Goal: Find specific page/section: Find specific page/section

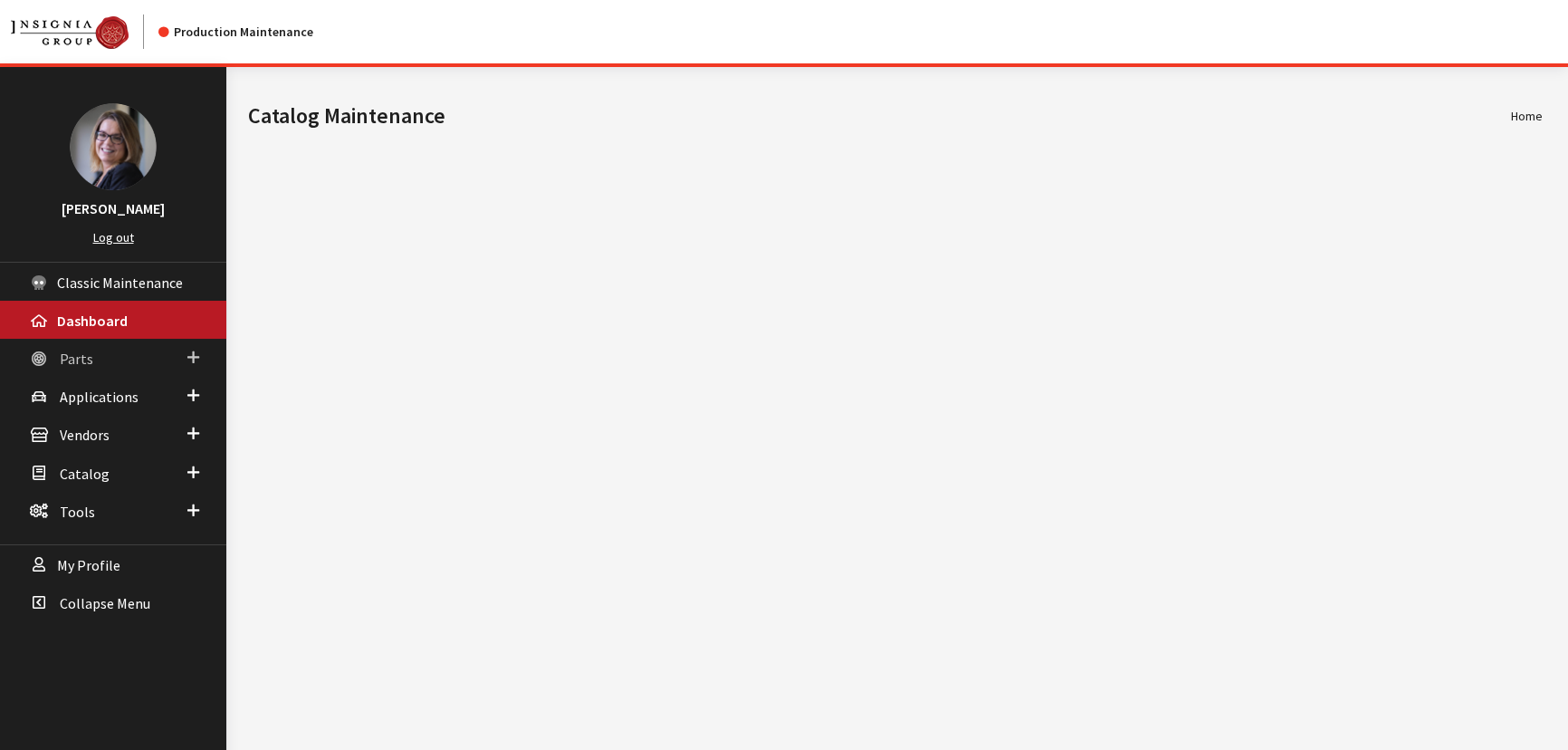
click at [192, 345] on span at bounding box center [193, 357] width 11 height 24
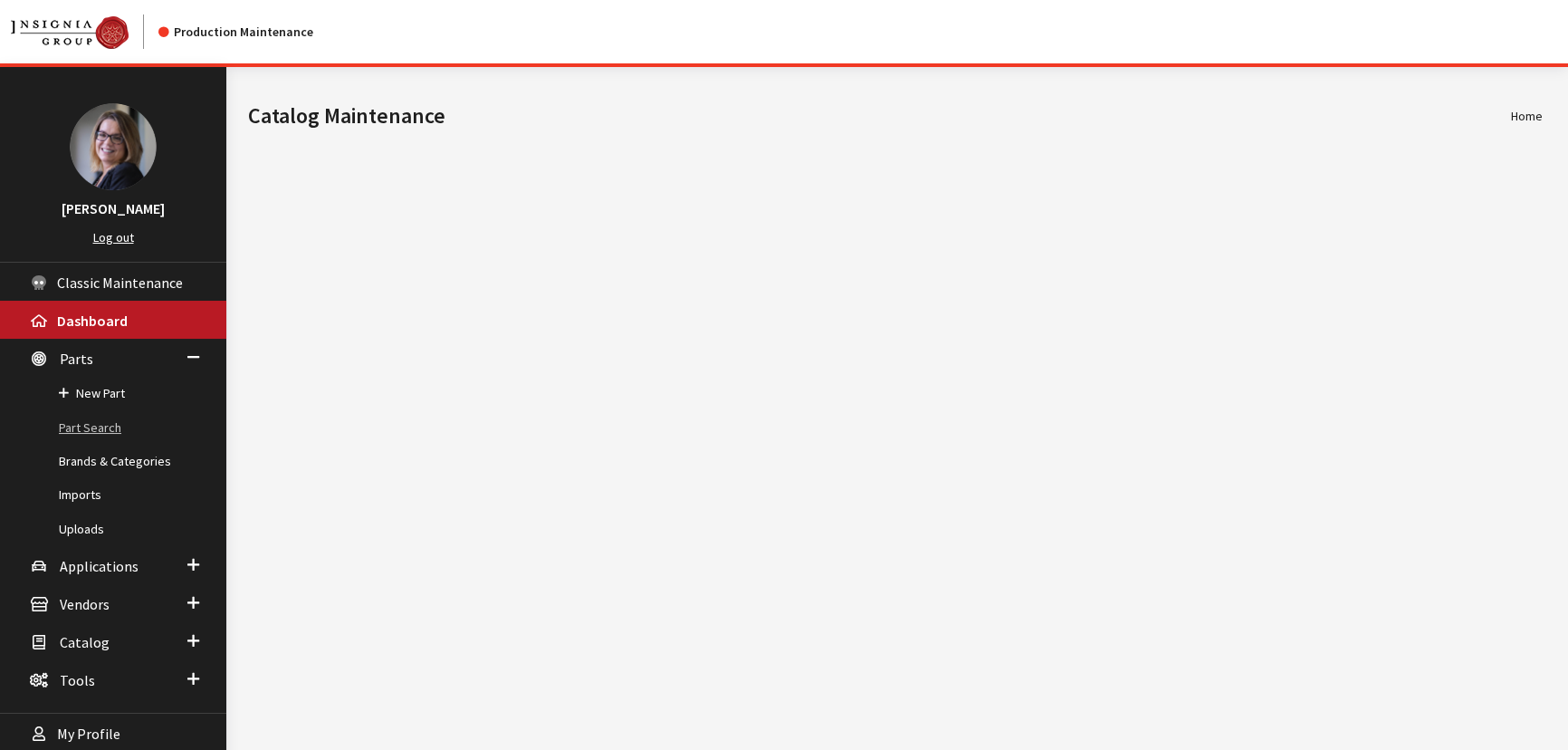
click at [103, 422] on link "Part Search" at bounding box center [113, 427] width 226 height 33
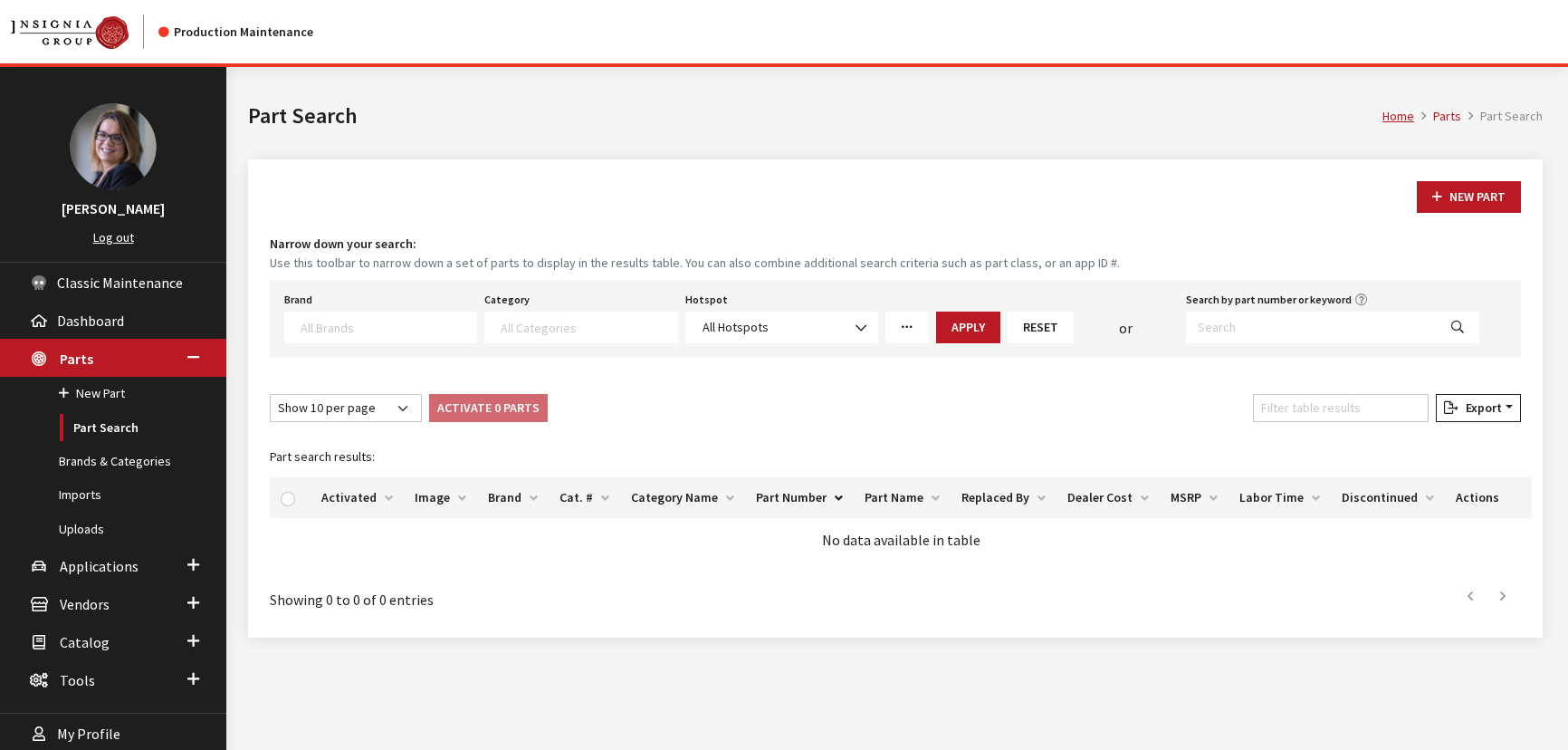
select select
click at [433, 332] on textarea "Search" at bounding box center [388, 326] width 176 height 16
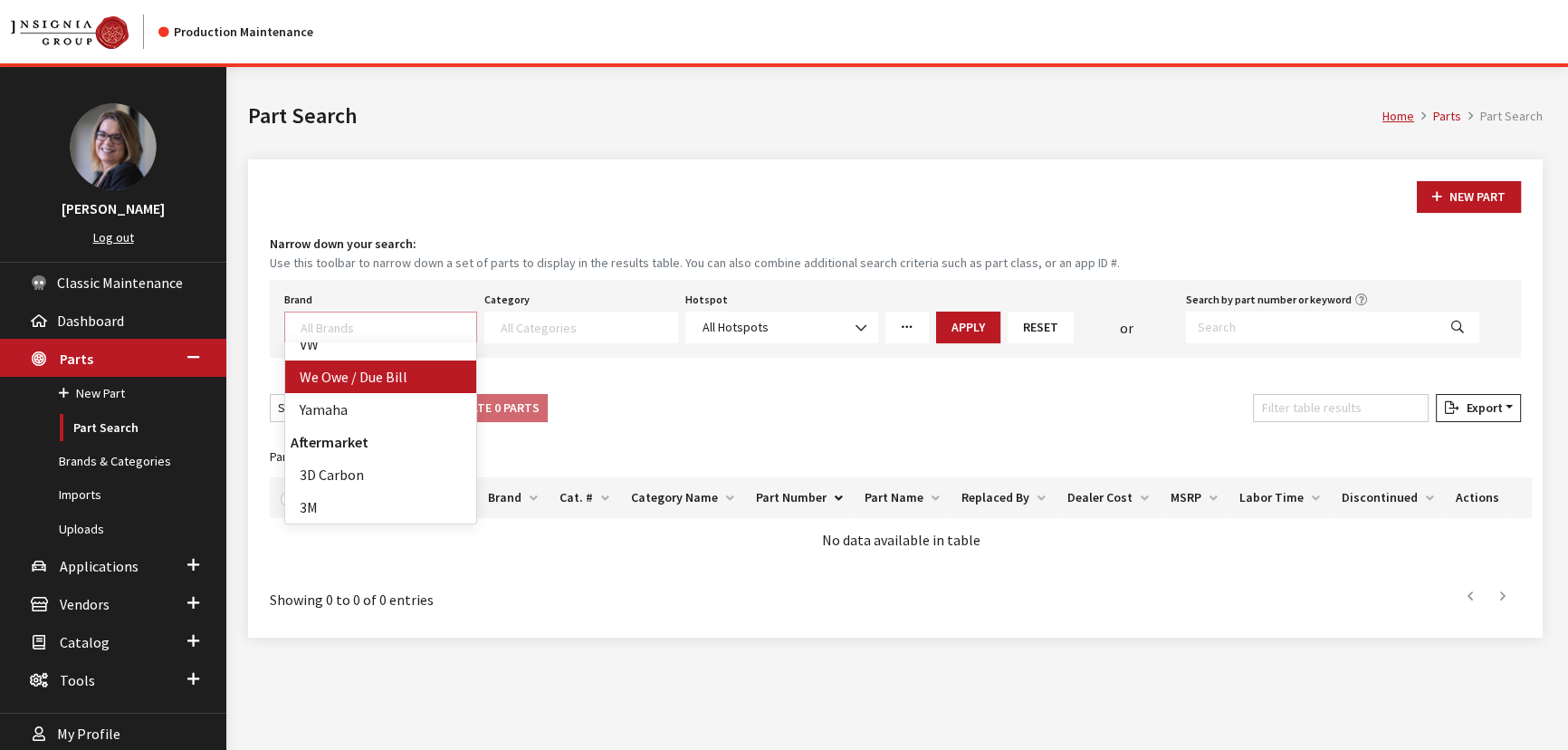
scroll to position [878, 0]
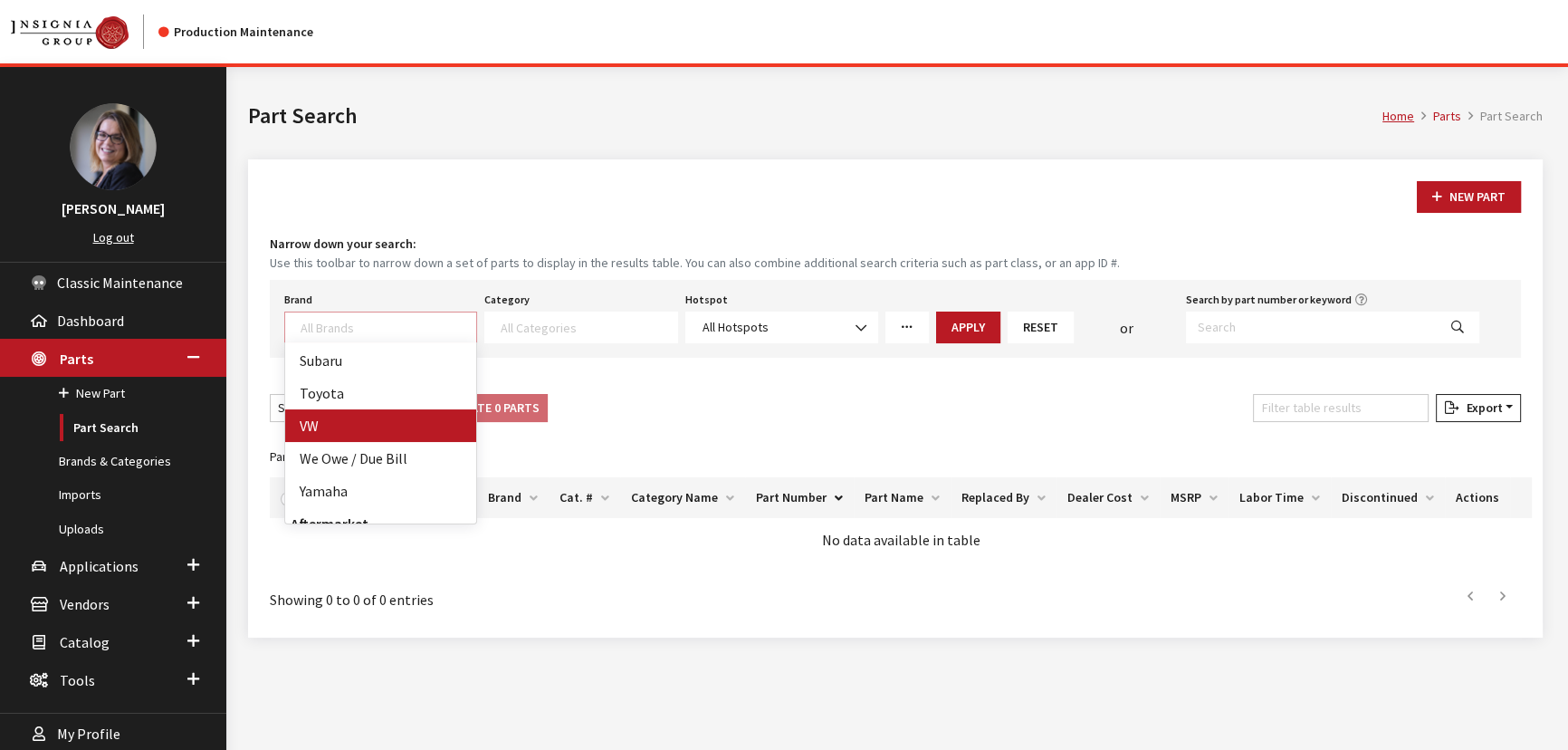
select select "11"
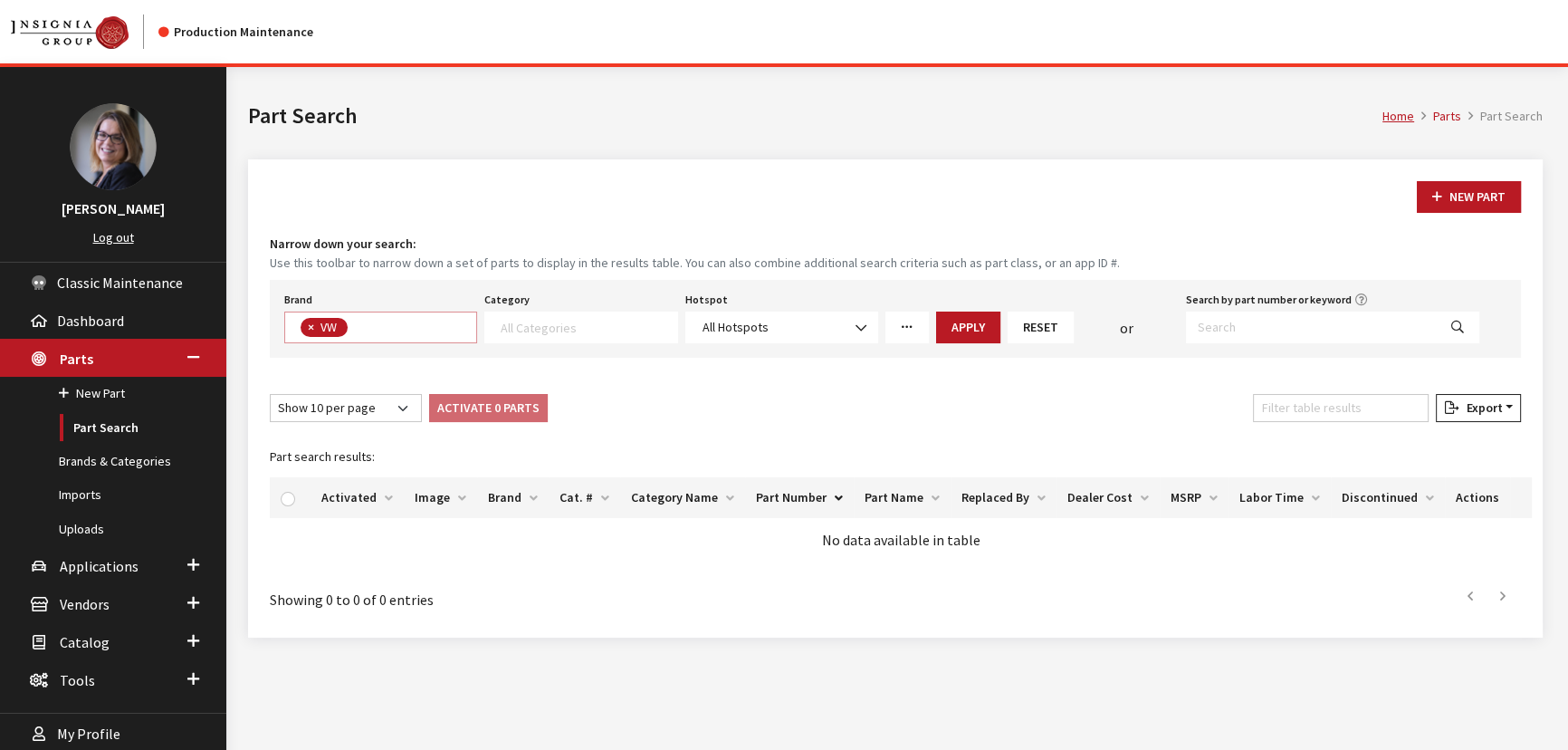
scroll to position [480, 0]
click at [531, 320] on textarea "Search" at bounding box center [588, 326] width 176 height 16
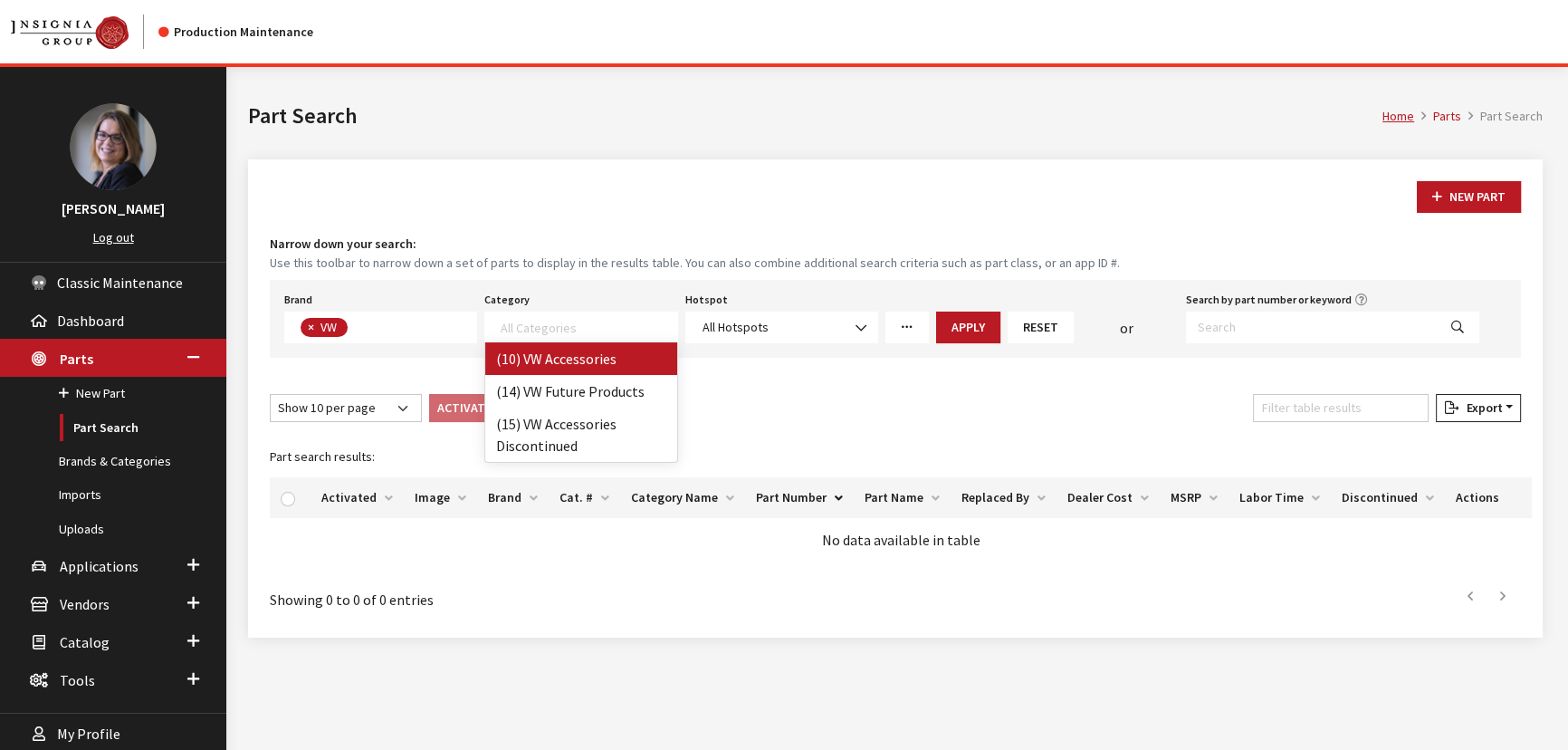
drag, startPoint x: 534, startPoint y: 354, endPoint x: 706, endPoint y: 360, distance: 172.1
select select "134"
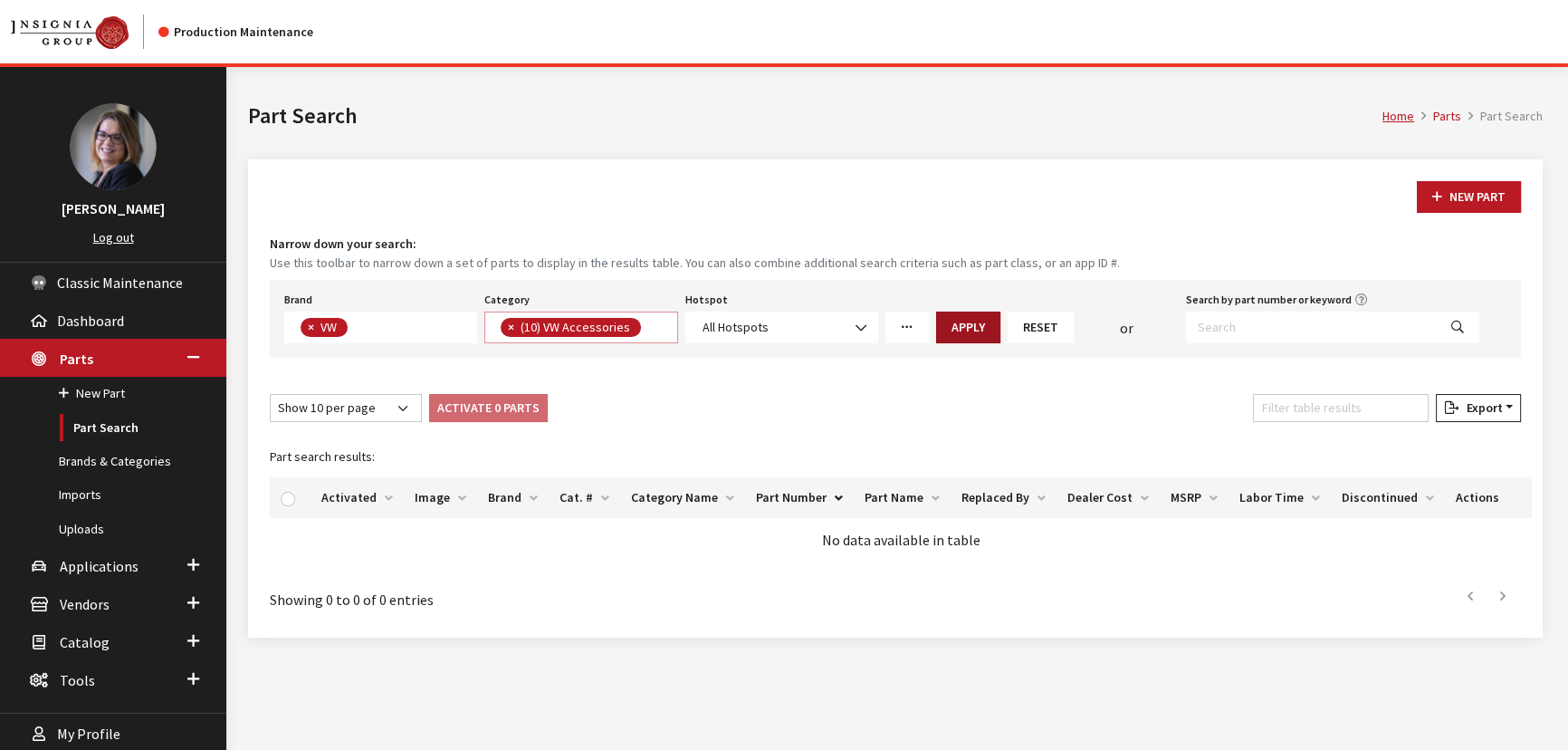
click at [965, 326] on button "Apply" at bounding box center [969, 326] width 65 height 31
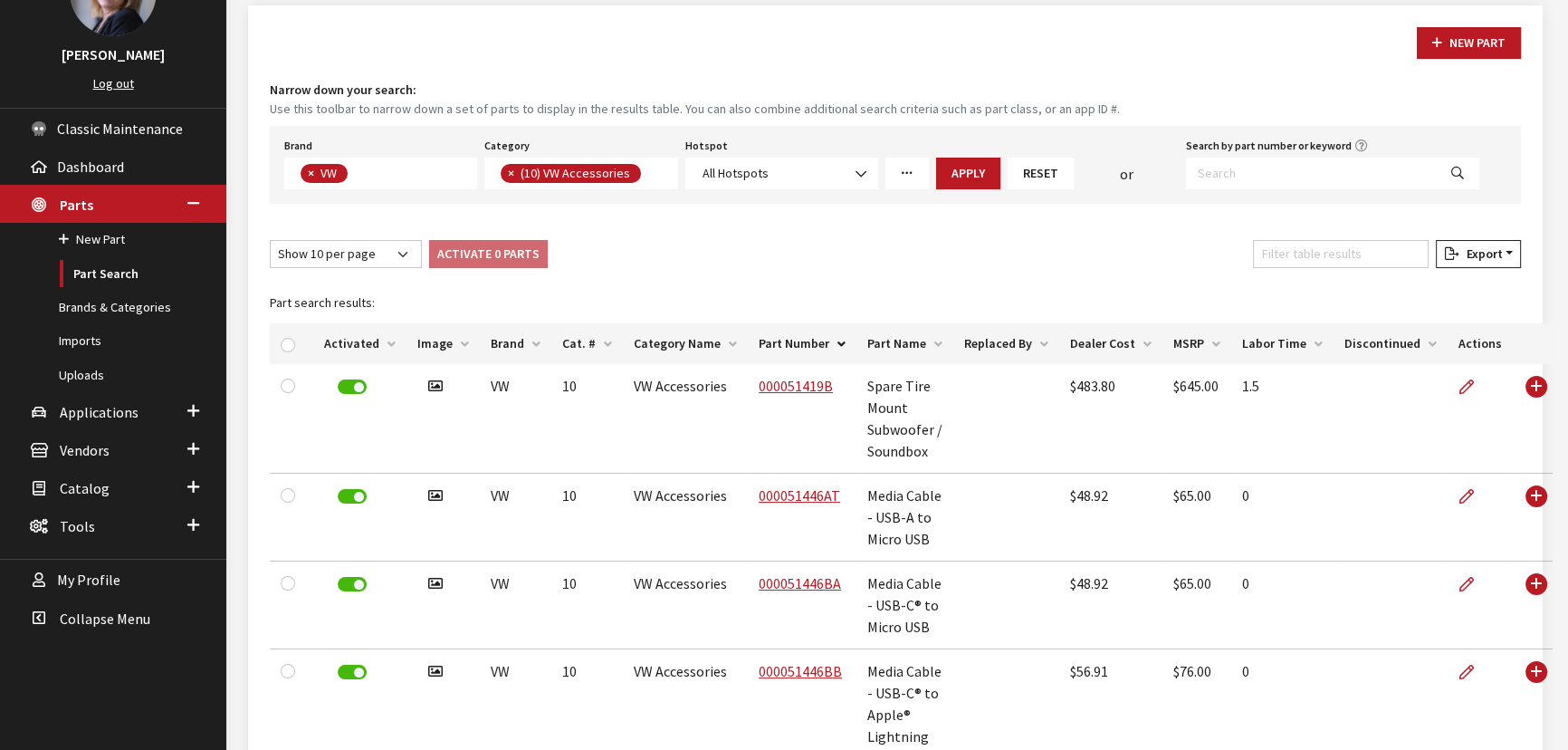
scroll to position [117, 0]
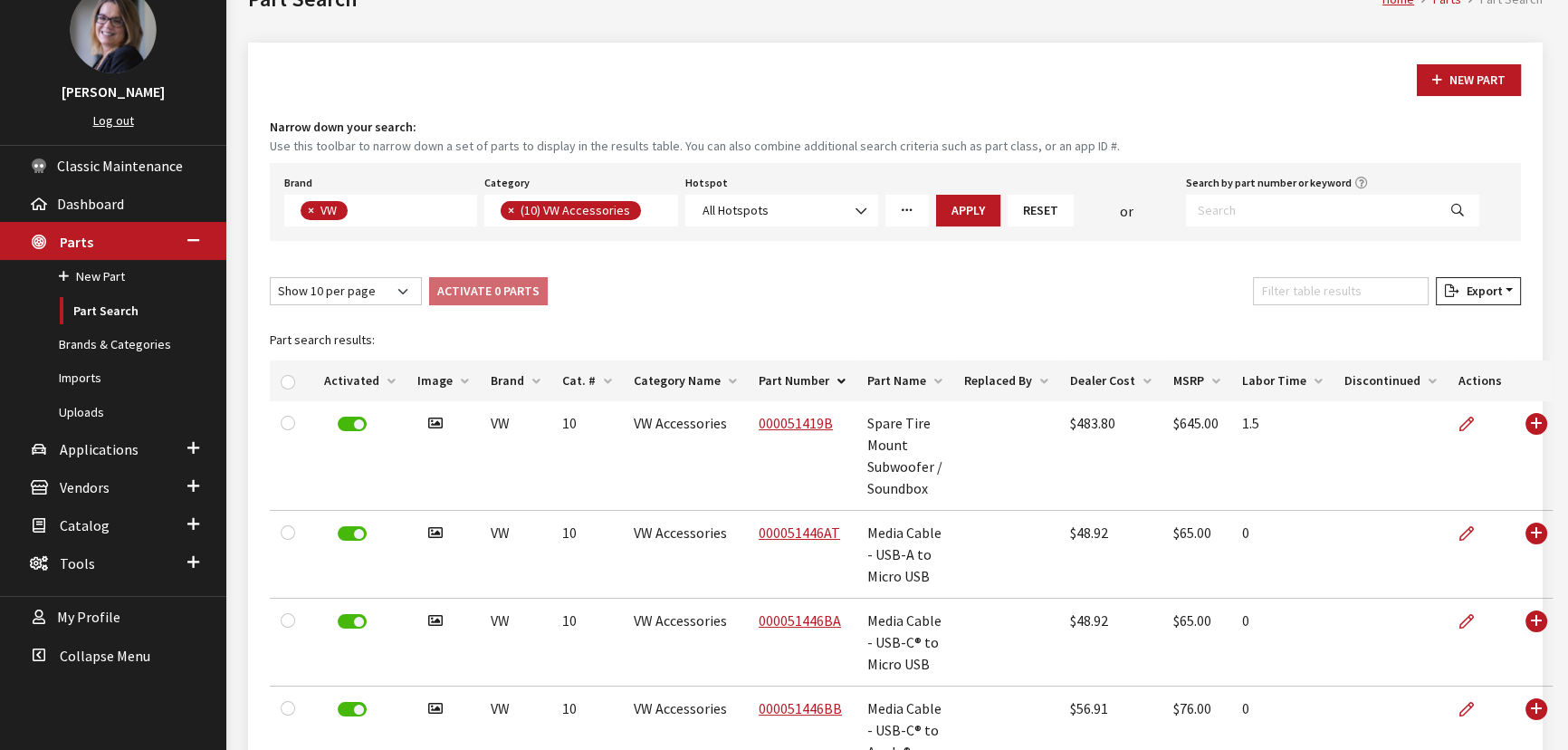
click at [508, 203] on span "×" at bounding box center [511, 209] width 7 height 16
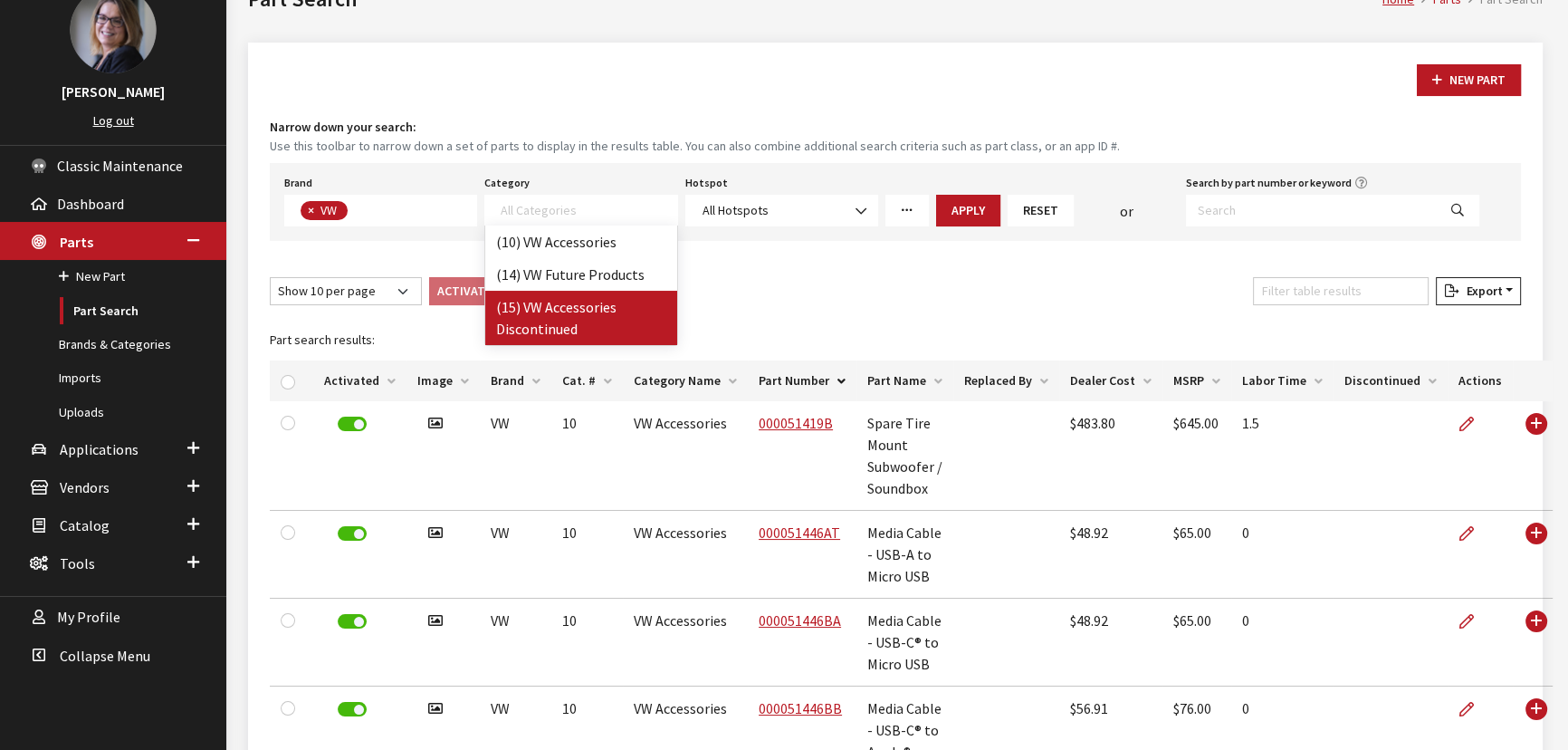
select select "133"
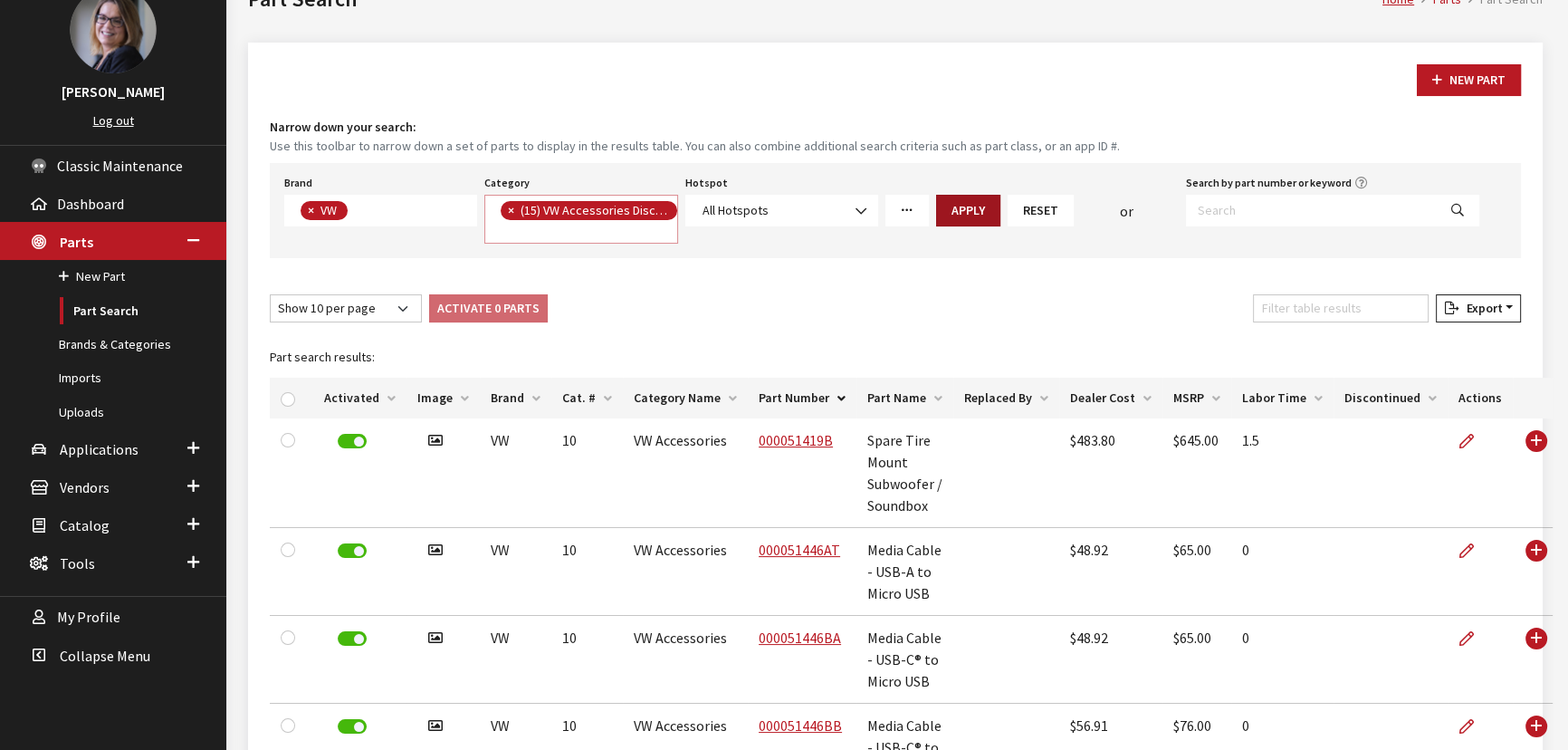
click at [944, 206] on button "Apply" at bounding box center [969, 210] width 65 height 31
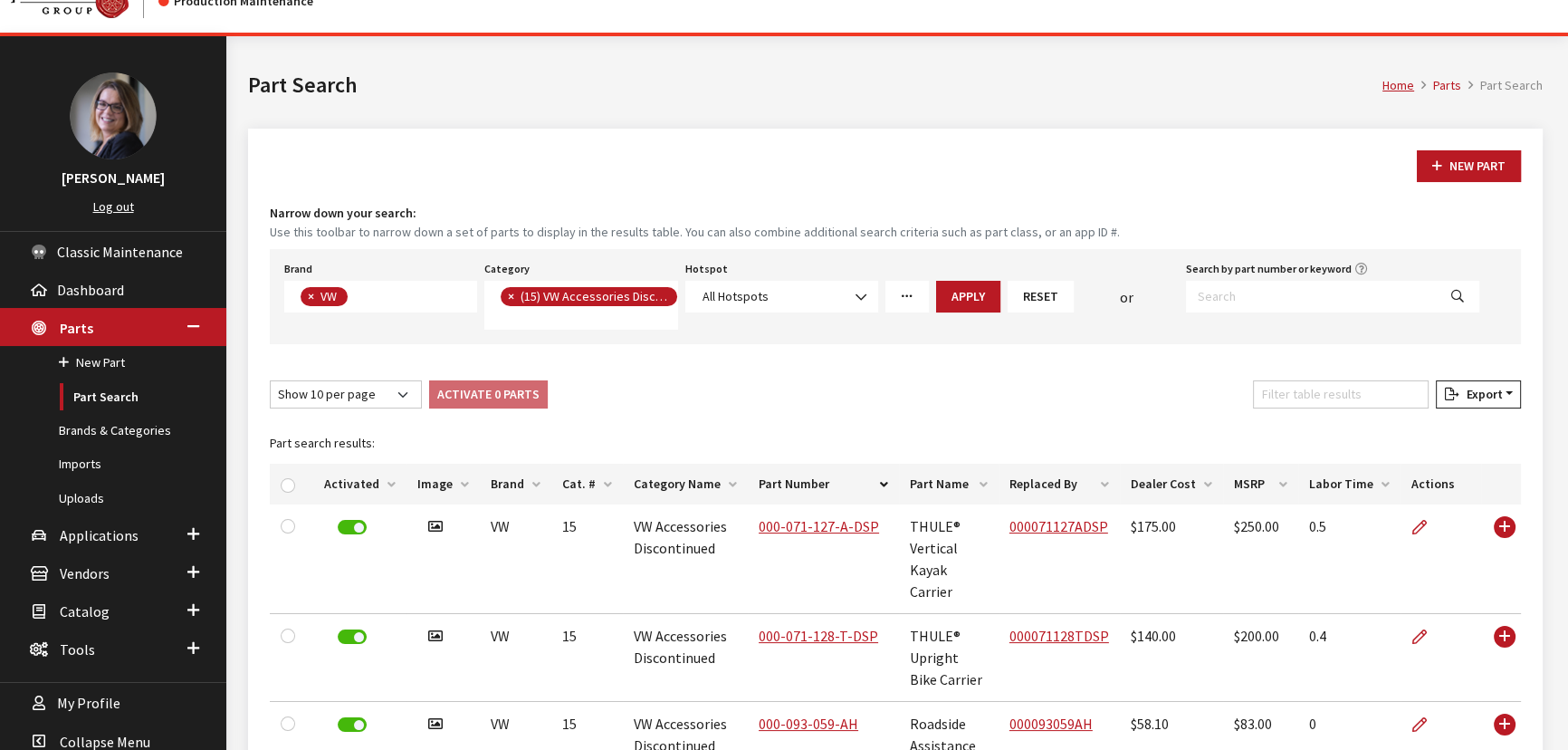
scroll to position [0, 0]
